Goal: Information Seeking & Learning: Learn about a topic

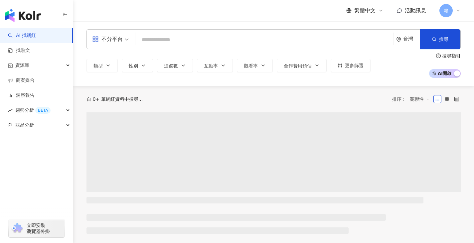
click at [180, 44] on input "search" at bounding box center [264, 40] width 252 height 13
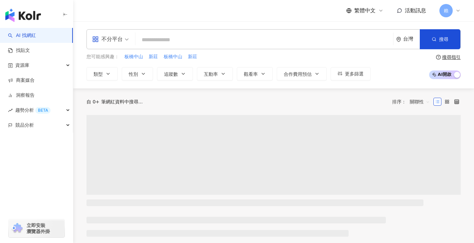
type input "**********"
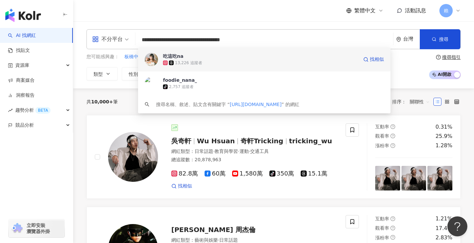
click at [222, 60] on div "13,226 追蹤者" at bounding box center [260, 63] width 195 height 7
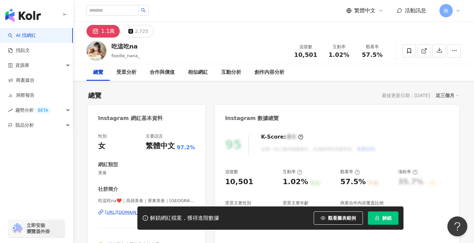
click at [384, 217] on span "解鎖" at bounding box center [386, 217] width 9 height 5
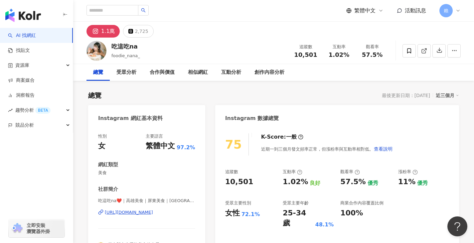
click at [309, 117] on div "Instagram 數據總覽" at bounding box center [337, 116] width 244 height 22
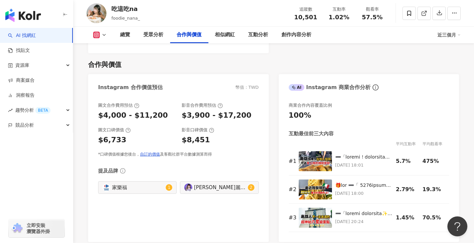
scroll to position [898, 0]
